Goal: Information Seeking & Learning: Learn about a topic

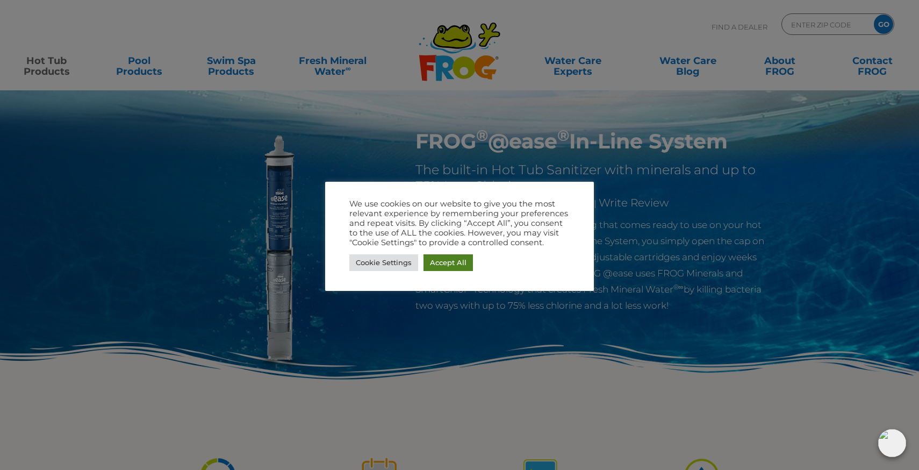
click at [460, 261] on link "Accept All" at bounding box center [447, 262] width 49 height 17
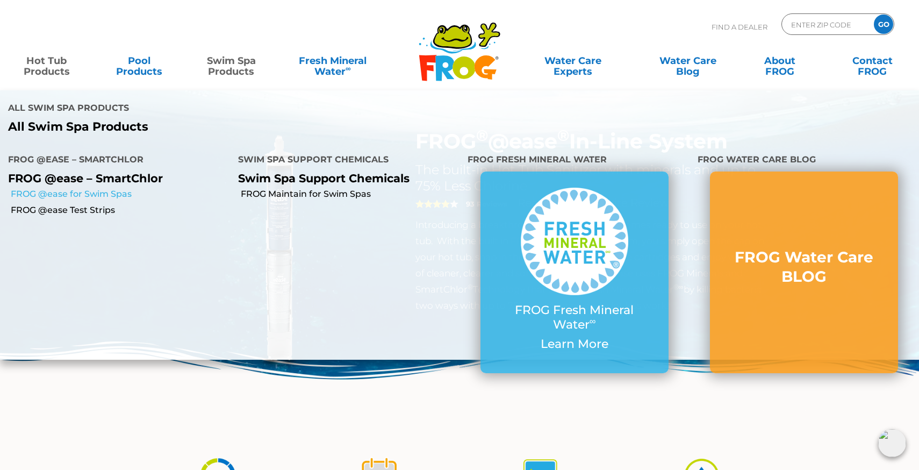
click at [125, 188] on link "FROG @ease for Swim Spas" at bounding box center [120, 194] width 219 height 12
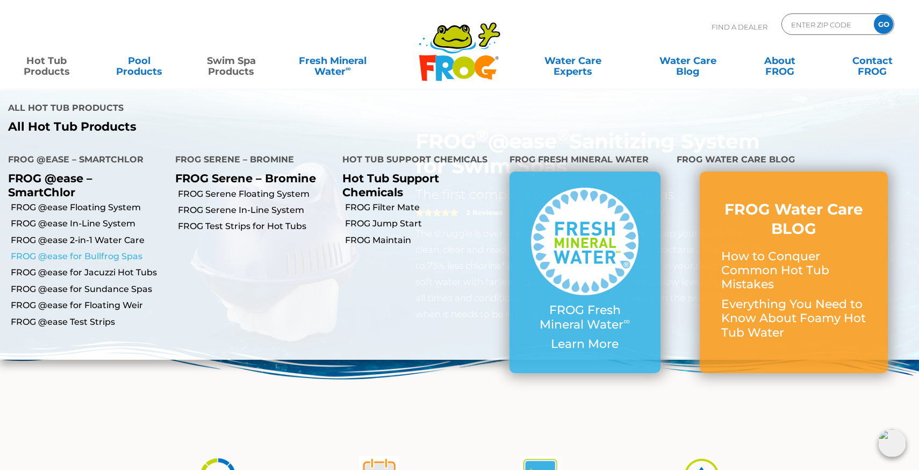
click at [84, 250] on link "FROG @ease for Bullfrog Spas" at bounding box center [89, 256] width 156 height 12
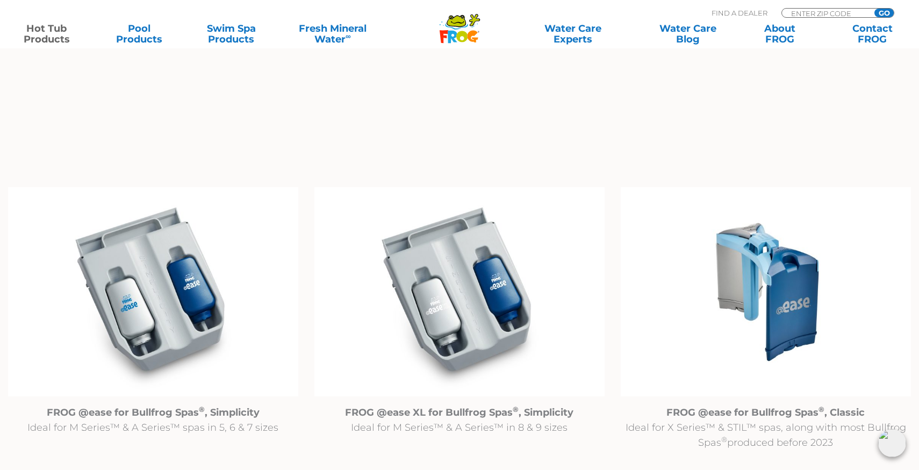
scroll to position [1065, 0]
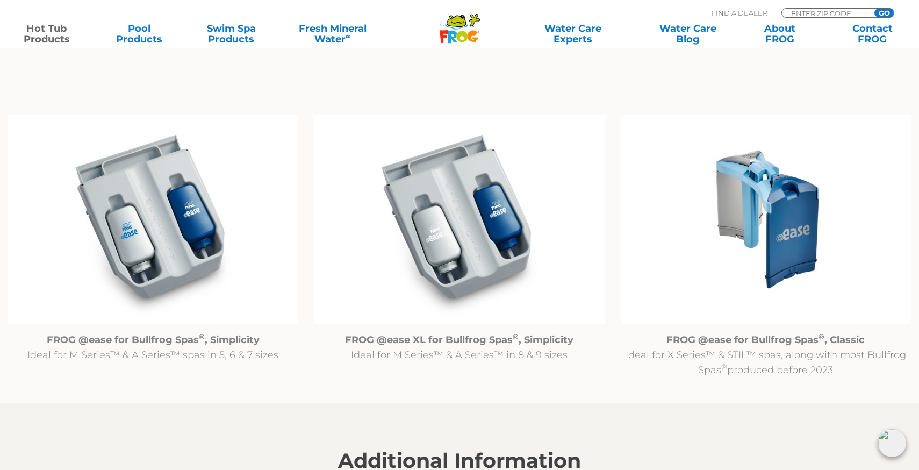
click at [758, 247] on img at bounding box center [766, 219] width 290 height 210
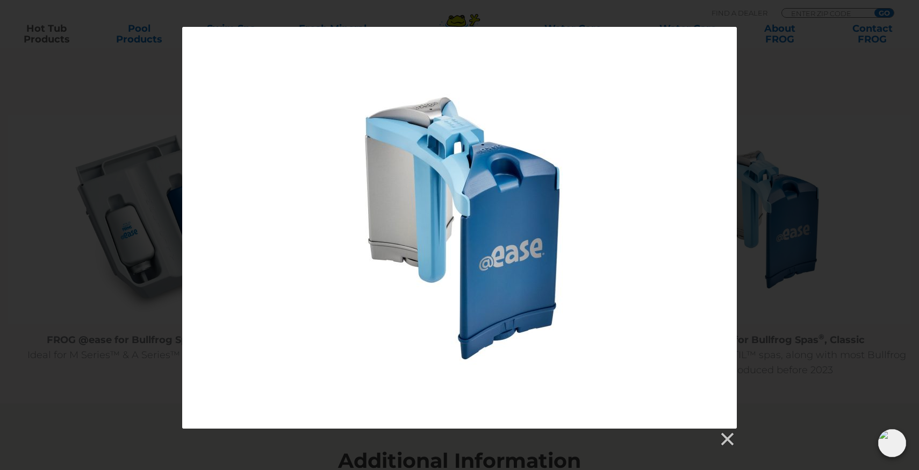
click at [813, 269] on div at bounding box center [459, 237] width 919 height 420
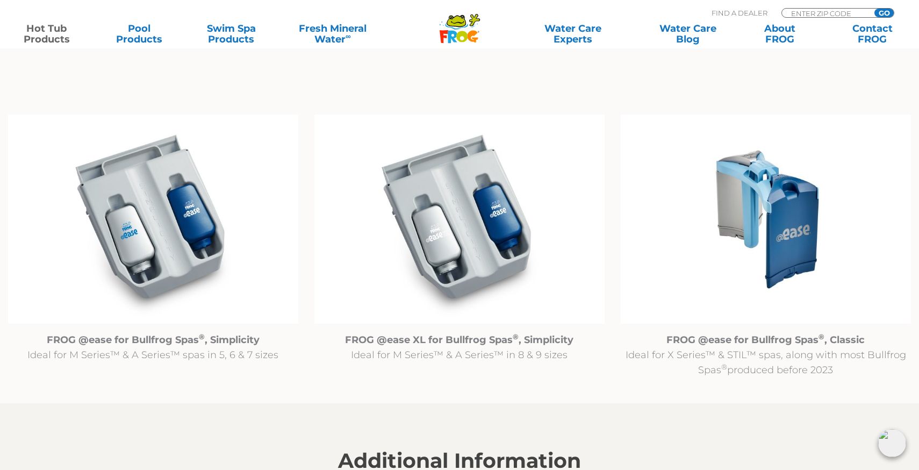
click at [768, 362] on p "FROG @ease for Bullfrog Spas ® , Classic Ideal for X Series™ & STIL™ spas, alon…" at bounding box center [766, 354] width 290 height 45
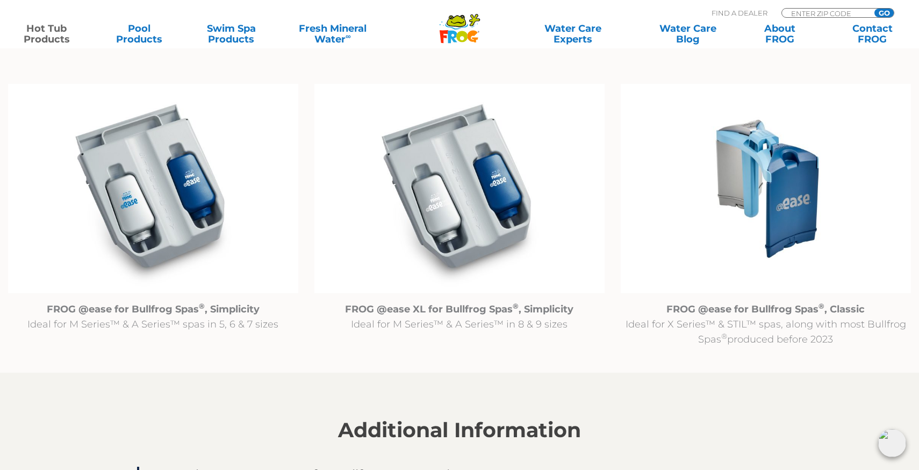
scroll to position [1030, 0]
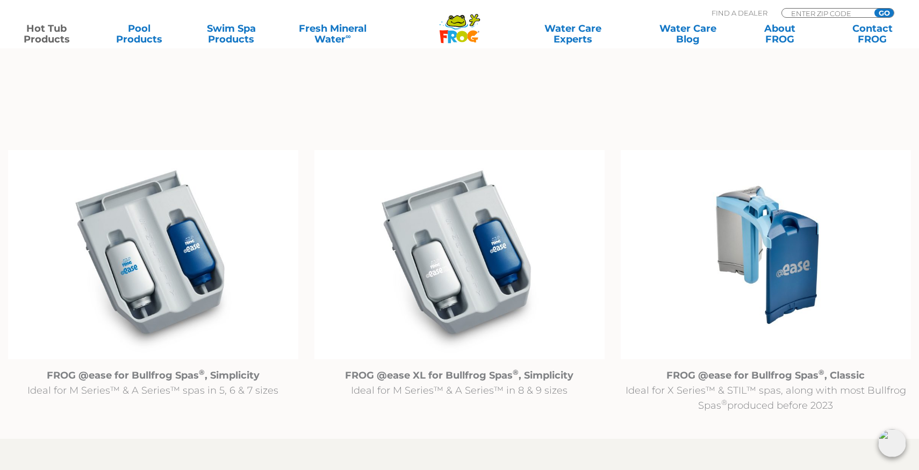
click at [771, 274] on img at bounding box center [766, 255] width 290 height 210
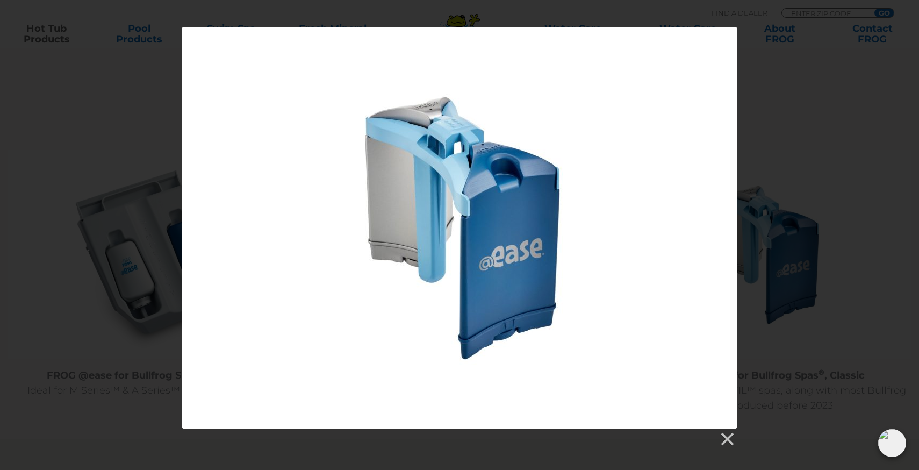
click at [771, 274] on div at bounding box center [459, 237] width 919 height 420
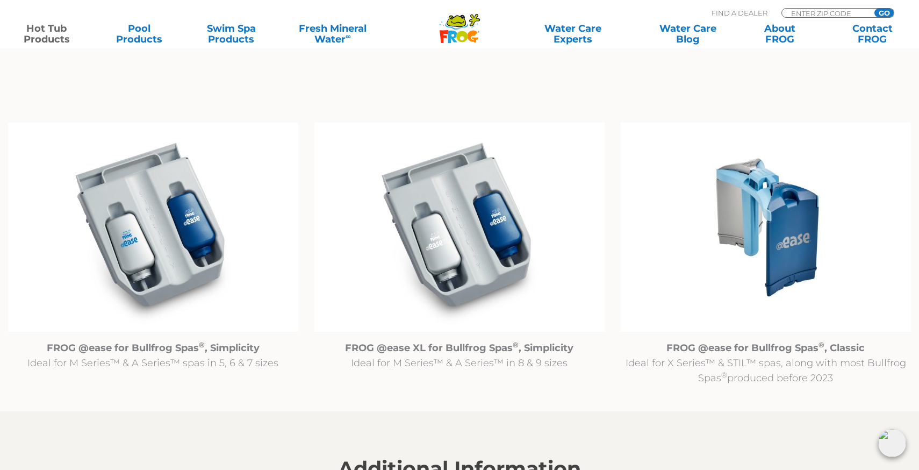
scroll to position [1192, 0]
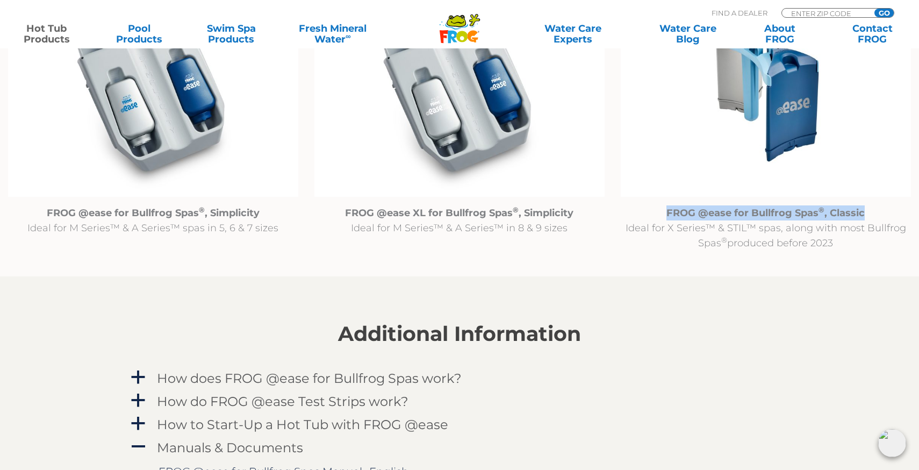
drag, startPoint x: 664, startPoint y: 211, endPoint x: 876, endPoint y: 214, distance: 212.8
click at [876, 214] on p "FROG @ease for Bullfrog Spas ® , Classic Ideal for X Series™ & STIL™ spas, alon…" at bounding box center [766, 227] width 290 height 45
copy strong "FROG @ease for Bullfrog Spas ® , Classic"
